Goal: Information Seeking & Learning: Find specific page/section

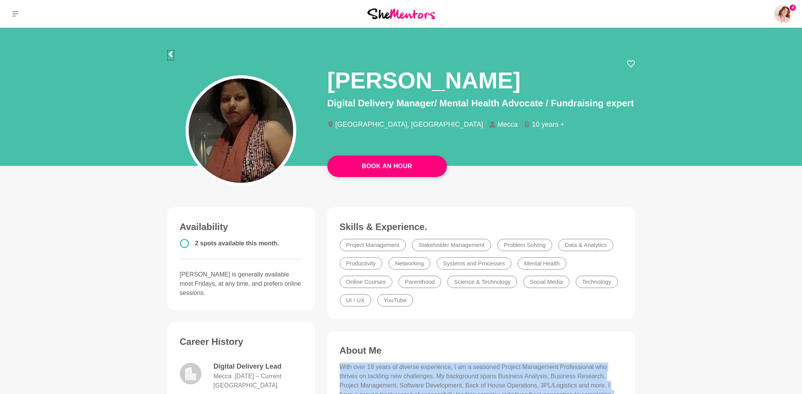
click at [168, 55] on icon at bounding box center [170, 54] width 6 height 6
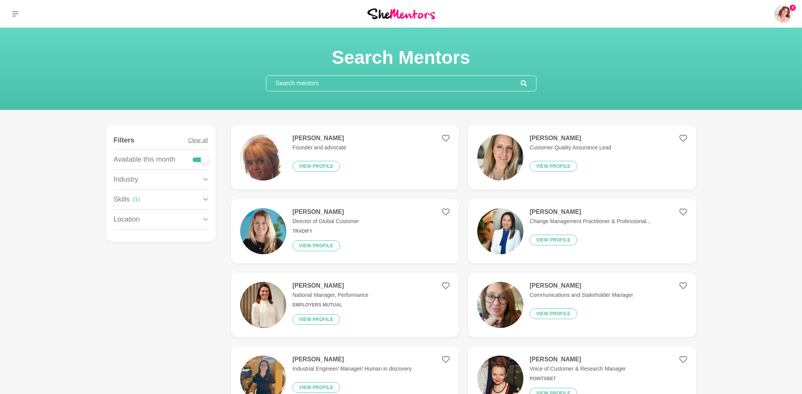
click at [310, 85] on input "text" at bounding box center [393, 83] width 254 height 15
paste input "[PERSON_NAME]"
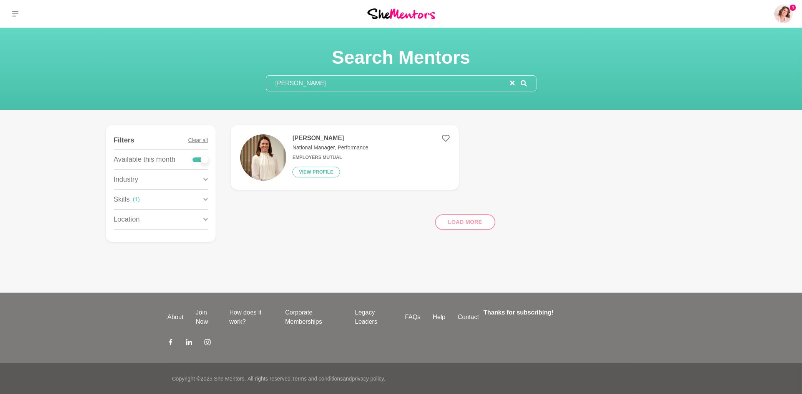
type input "[PERSON_NAME]"
click at [326, 138] on h4 "[PERSON_NAME]" at bounding box center [330, 138] width 76 height 8
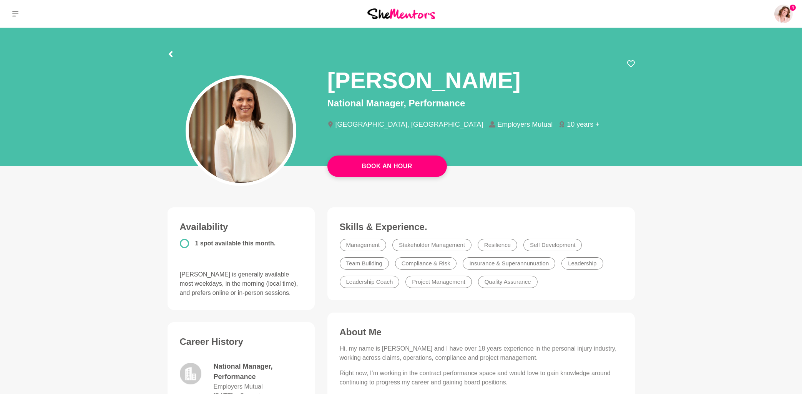
click at [166, 54] on section "[PERSON_NAME] National Manager, Performance [GEOGRAPHIC_DATA], [GEOGRAPHIC_DATA…" at bounding box center [401, 99] width 492 height 143
click at [171, 54] on icon at bounding box center [170, 54] width 4 height 6
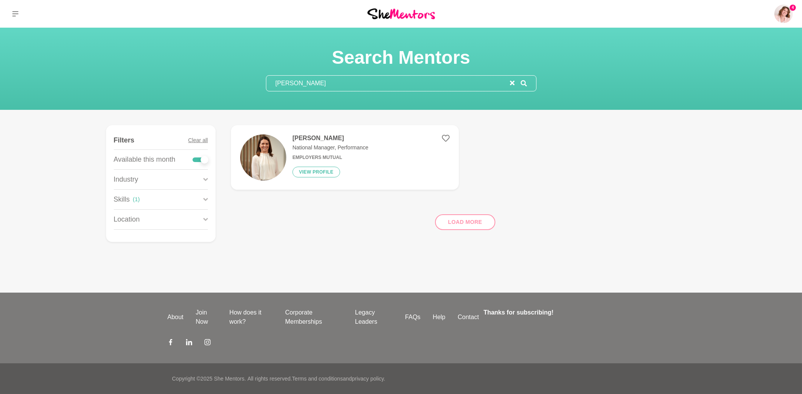
click at [293, 85] on input "[PERSON_NAME]" at bounding box center [388, 83] width 244 height 15
drag, startPoint x: 327, startPoint y: 83, endPoint x: 222, endPoint y: 85, distance: 105.3
click at [266, 85] on input "[PERSON_NAME]" at bounding box center [388, 83] width 244 height 15
paste input "[PERSON_NAME]"
type input "[PERSON_NAME]"
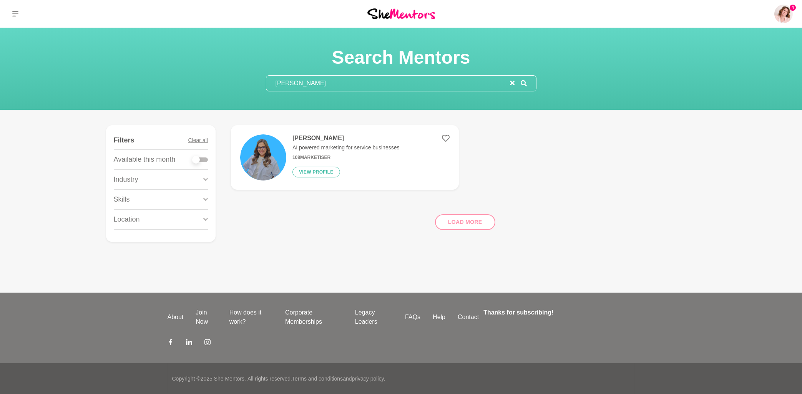
click at [314, 138] on h4 "[PERSON_NAME]" at bounding box center [345, 138] width 107 height 8
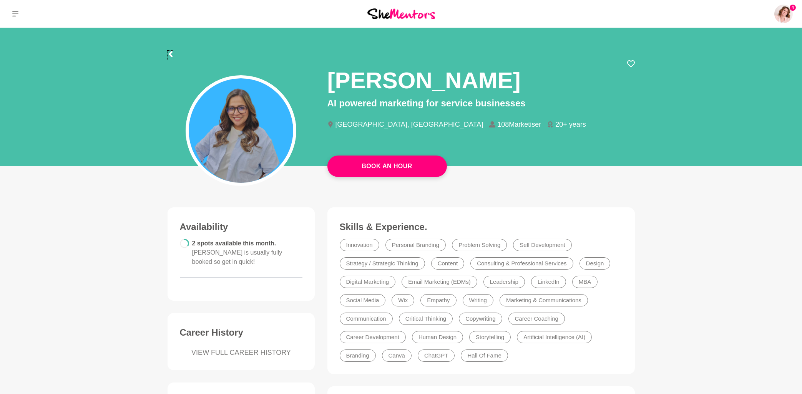
click at [168, 53] on icon at bounding box center [170, 54] width 6 height 6
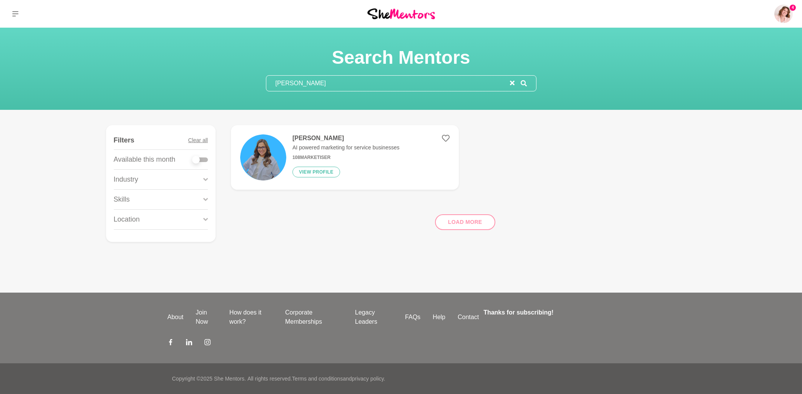
drag, startPoint x: 355, startPoint y: 83, endPoint x: 270, endPoint y: 82, distance: 84.1
click at [270, 82] on input "[PERSON_NAME]" at bounding box center [388, 83] width 244 height 15
paste input "Yulia"
type input "Yulia"
click at [295, 139] on h4 "Yulia" at bounding box center [348, 138] width 113 height 8
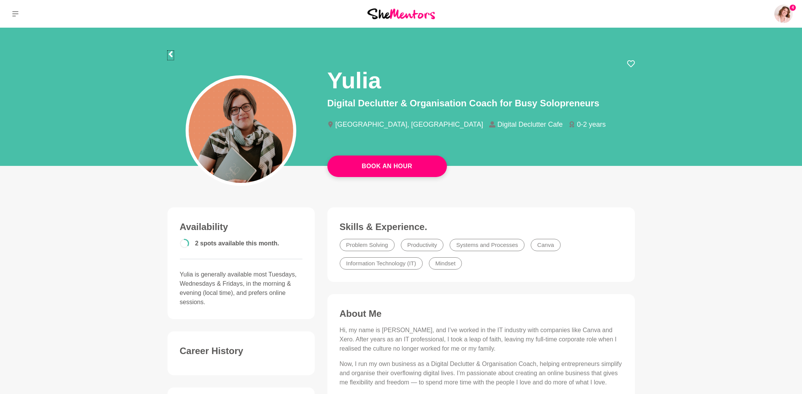
click at [169, 55] on icon at bounding box center [170, 54] width 4 height 6
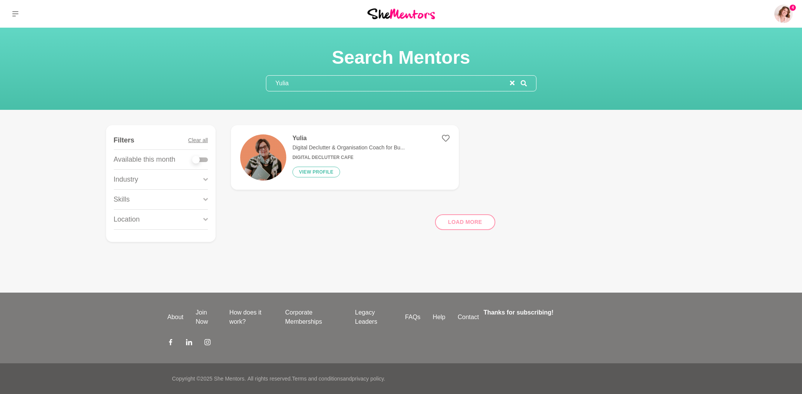
drag, startPoint x: 293, startPoint y: 81, endPoint x: 269, endPoint y: 81, distance: 24.2
click at [269, 81] on input "Yulia" at bounding box center [388, 83] width 244 height 15
paste input "[PERSON_NAME]"
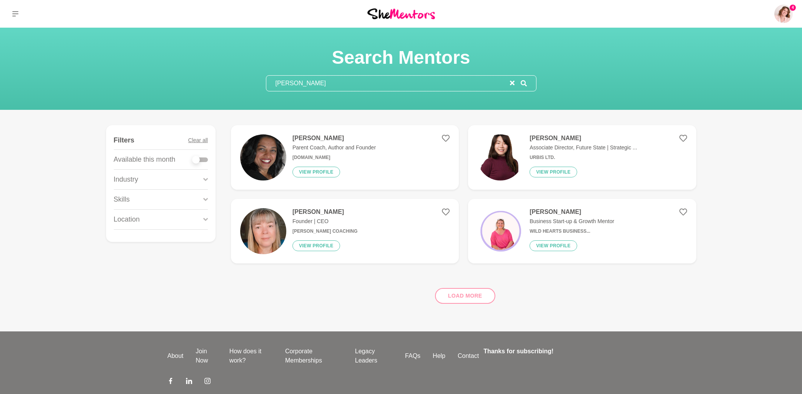
type input "[PERSON_NAME]"
click at [308, 138] on h4 "[PERSON_NAME]" at bounding box center [333, 138] width 83 height 8
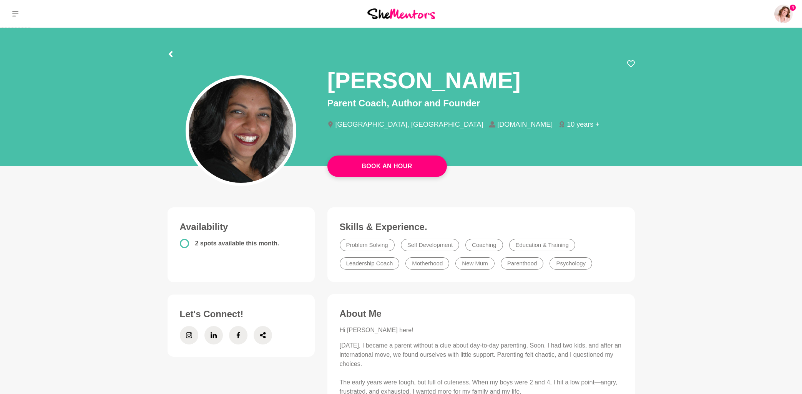
click at [19, 15] on button at bounding box center [15, 14] width 31 height 28
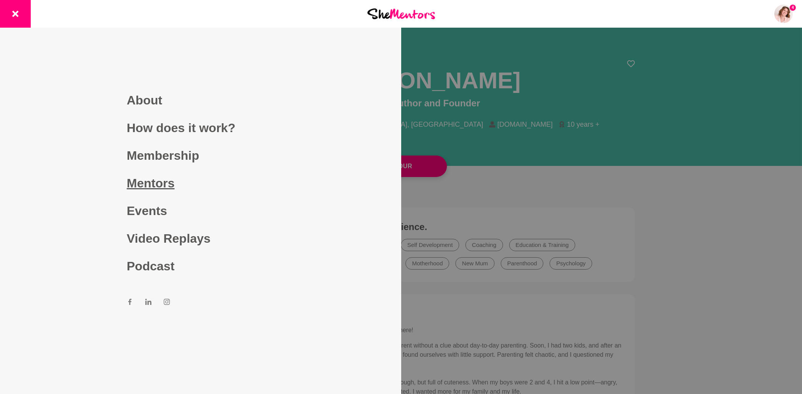
click at [160, 185] on link "Mentors" at bounding box center [200, 183] width 147 height 28
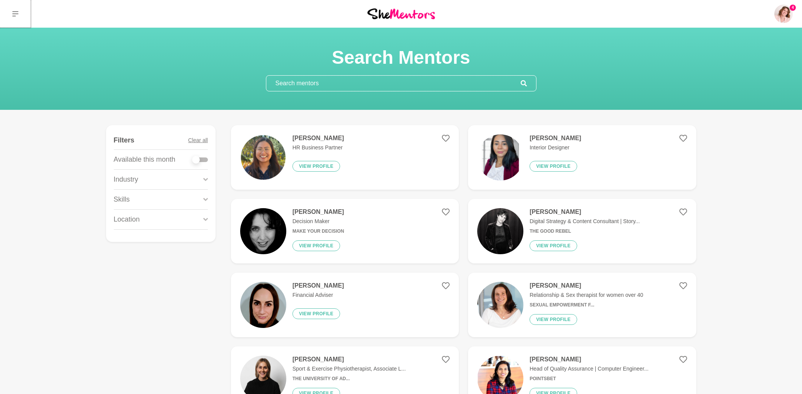
click at [12, 13] on button at bounding box center [15, 14] width 31 height 28
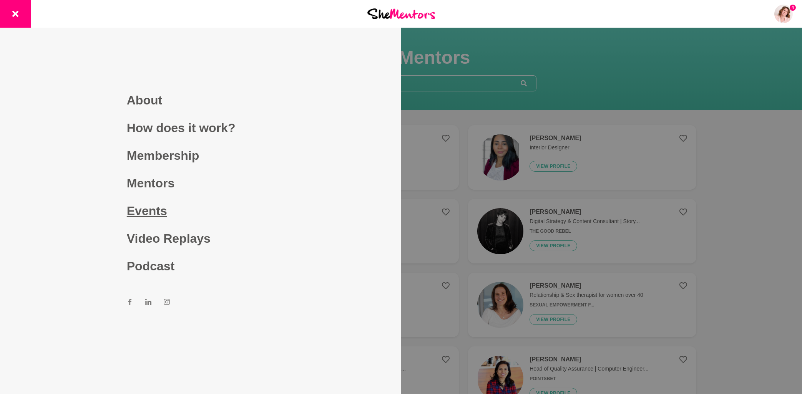
click at [153, 212] on link "Events" at bounding box center [200, 211] width 147 height 28
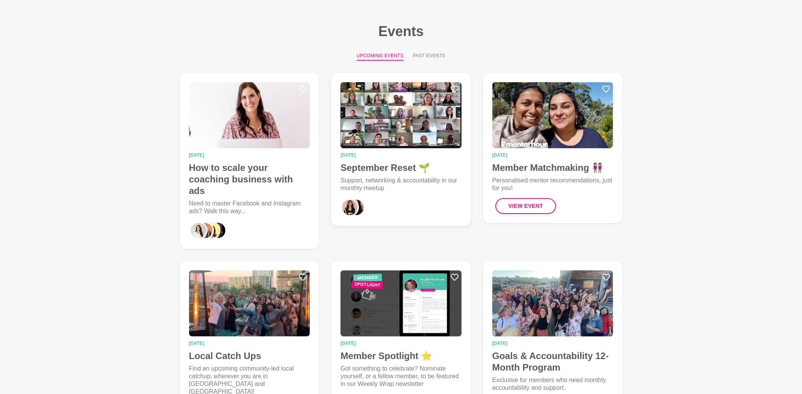
scroll to position [82, 0]
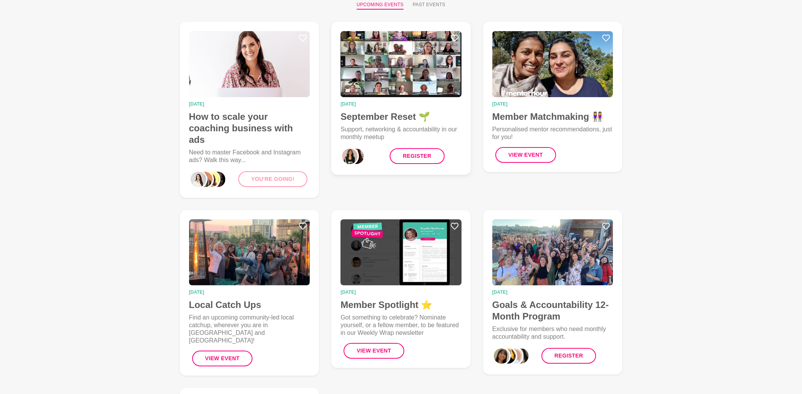
click at [375, 114] on h4 "September Reset 🌱" at bounding box center [400, 117] width 121 height 12
